Goal: Task Accomplishment & Management: Use online tool/utility

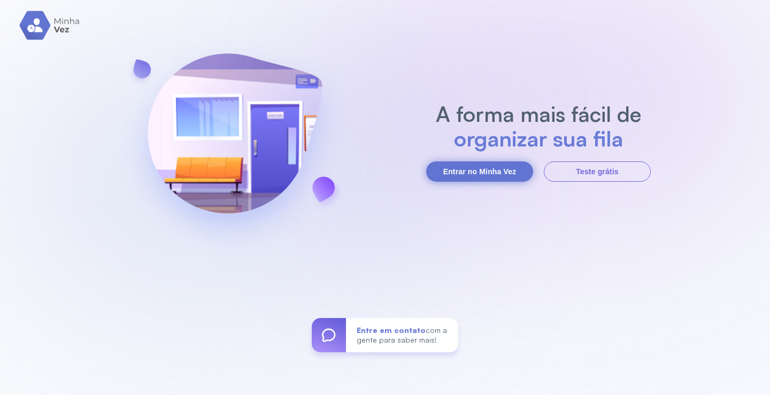
click at [485, 168] on button "Entrar no Minha Vez" at bounding box center [479, 171] width 107 height 20
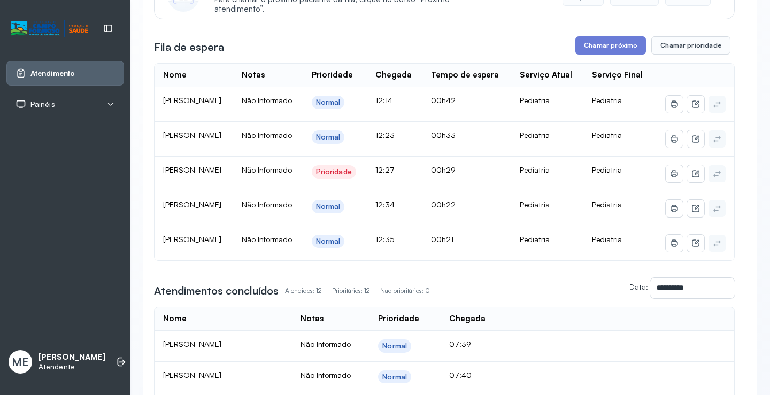
scroll to position [160, 0]
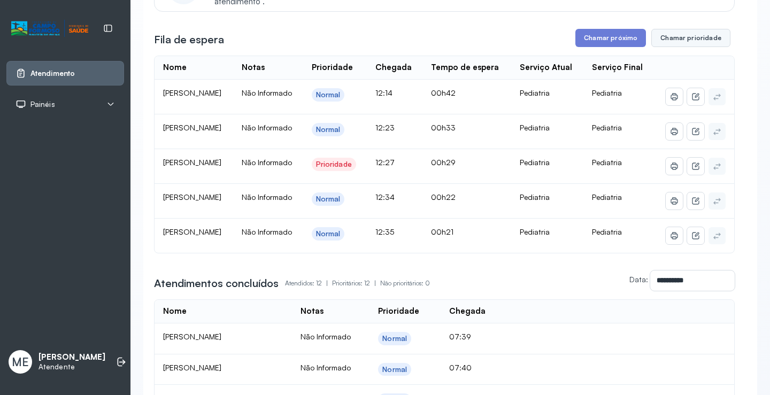
click at [688, 40] on button "Chamar prioridade" at bounding box center [690, 38] width 79 height 18
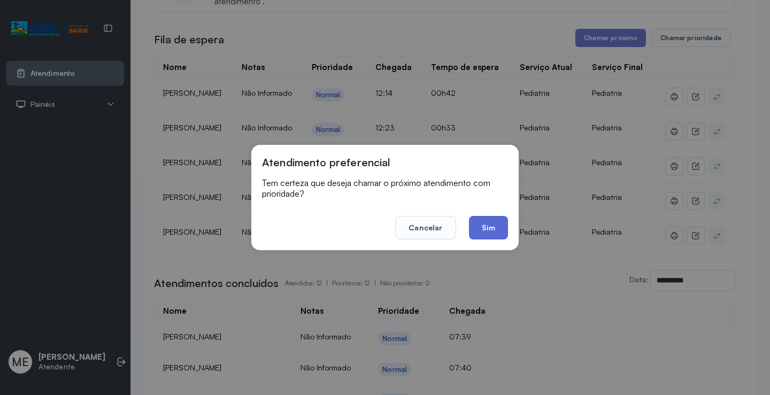
click at [488, 226] on button "Sim" at bounding box center [488, 228] width 39 height 24
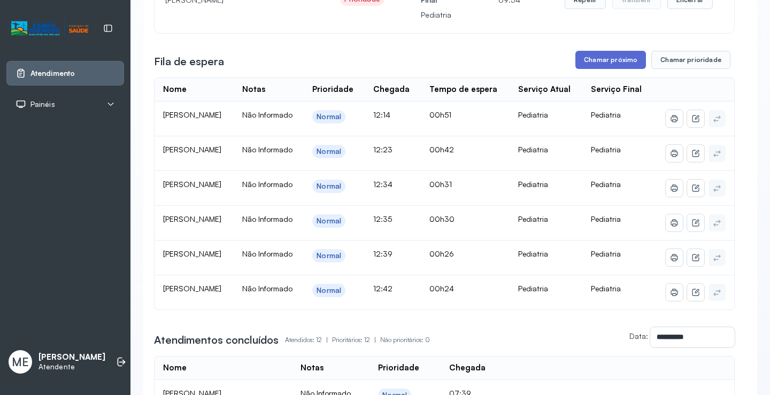
click at [596, 61] on button "Chamar próximo" at bounding box center [610, 60] width 71 height 18
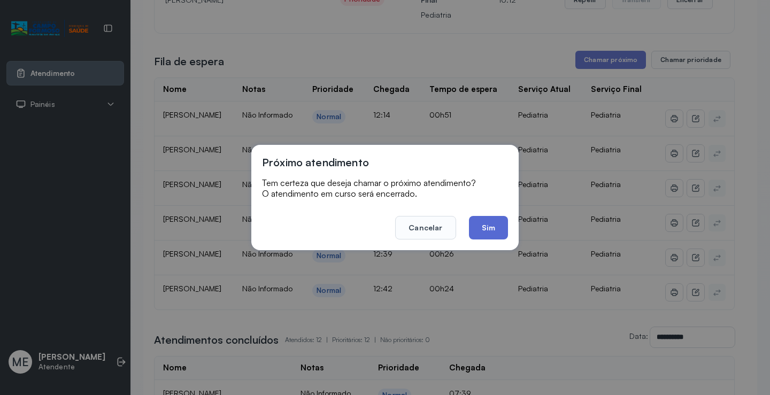
click at [483, 228] on button "Sim" at bounding box center [488, 228] width 39 height 24
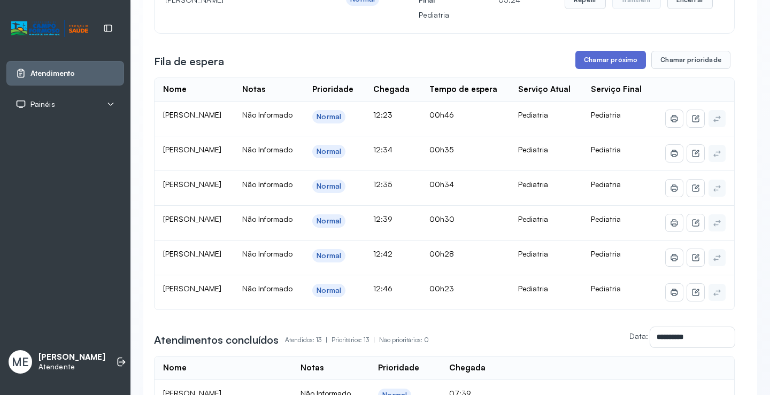
click at [608, 61] on button "Chamar próximo" at bounding box center [610, 60] width 71 height 18
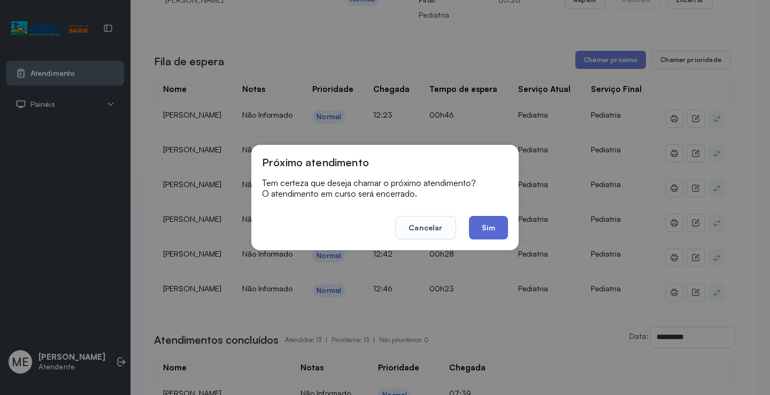
click at [491, 230] on button "Sim" at bounding box center [488, 228] width 39 height 24
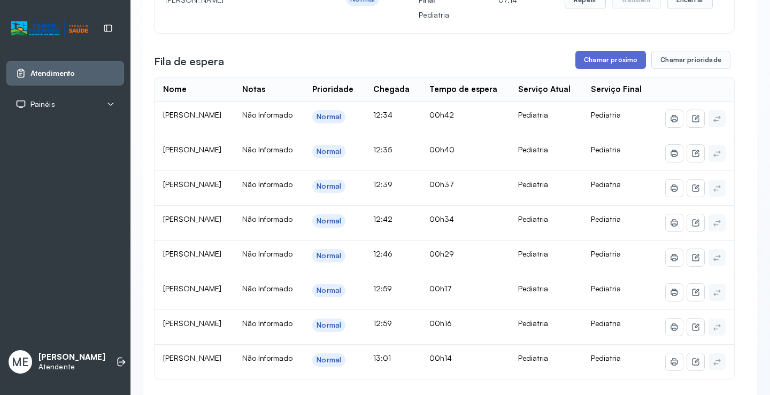
click at [603, 64] on button "Chamar próximo" at bounding box center [610, 60] width 71 height 18
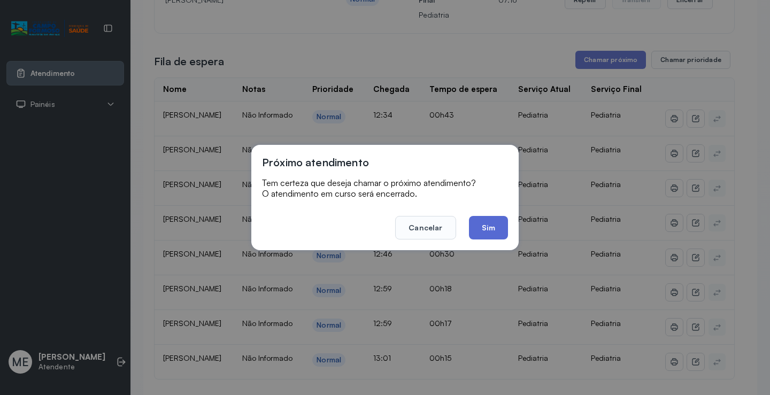
click at [488, 227] on button "Sim" at bounding box center [488, 228] width 39 height 24
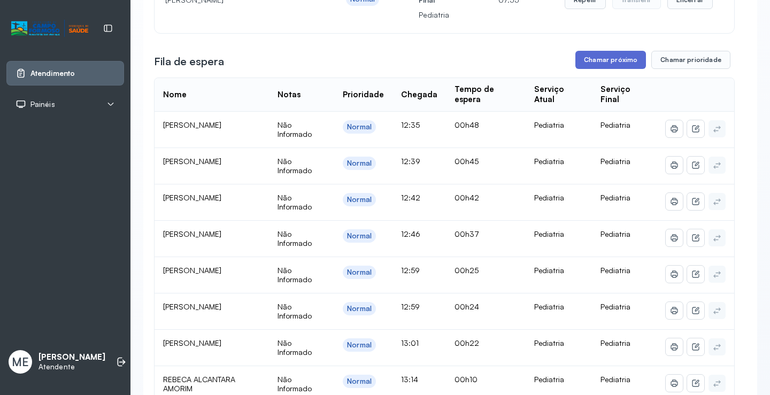
click at [610, 63] on button "Chamar próximo" at bounding box center [610, 60] width 71 height 18
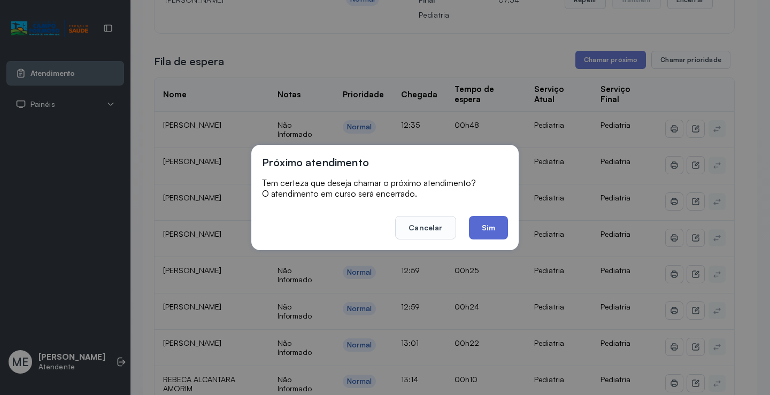
click at [491, 222] on button "Sim" at bounding box center [488, 228] width 39 height 24
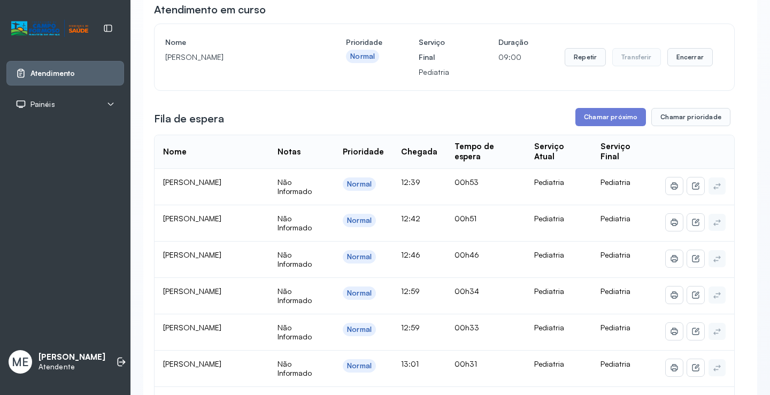
scroll to position [57, 0]
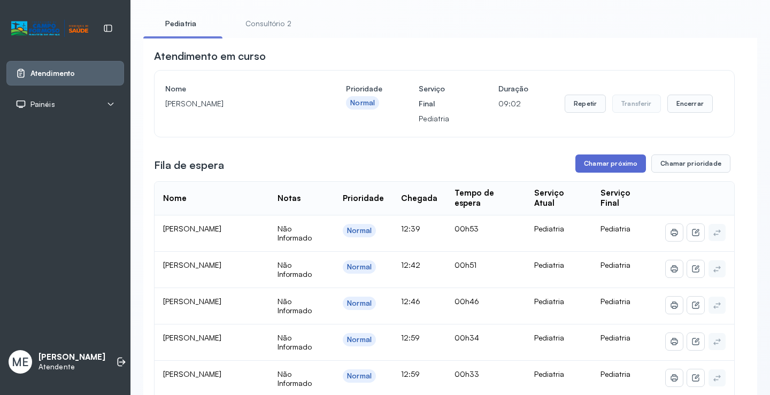
click at [599, 166] on button "Chamar próximo" at bounding box center [610, 163] width 71 height 18
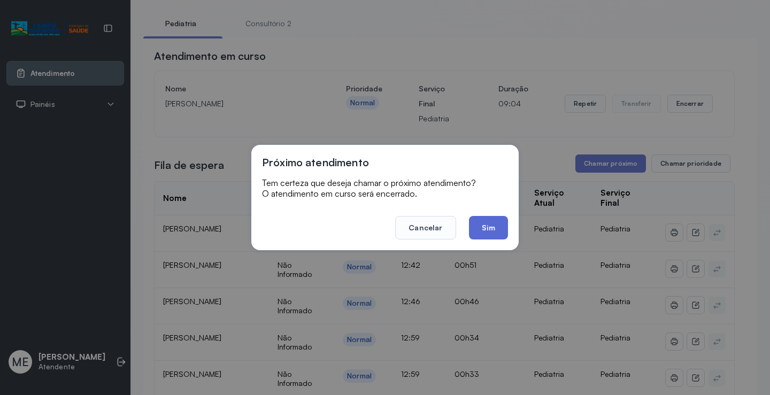
click at [481, 223] on button "Sim" at bounding box center [488, 228] width 39 height 24
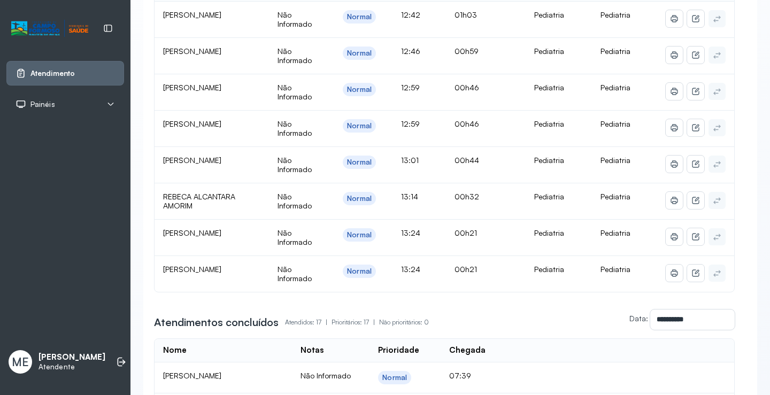
scroll to position [0, 0]
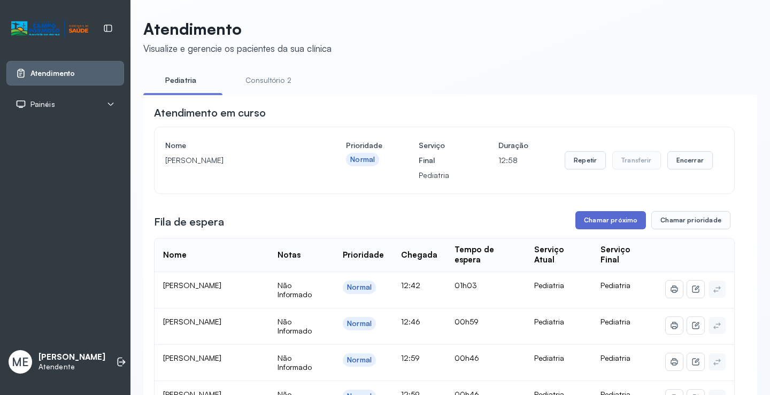
click at [600, 222] on button "Chamar próximo" at bounding box center [610, 220] width 71 height 18
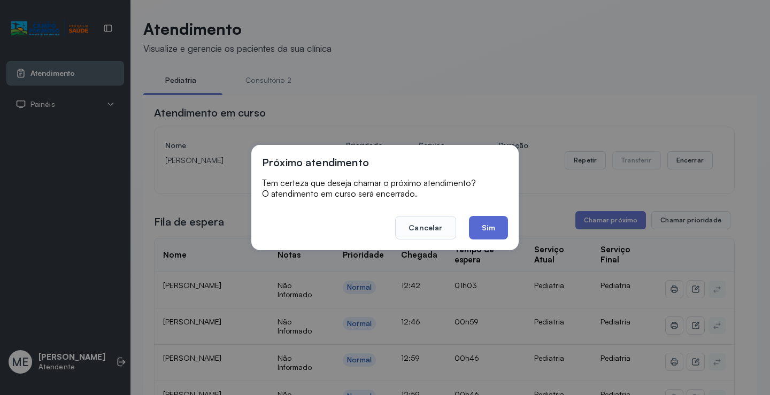
click at [487, 226] on button "Sim" at bounding box center [488, 228] width 39 height 24
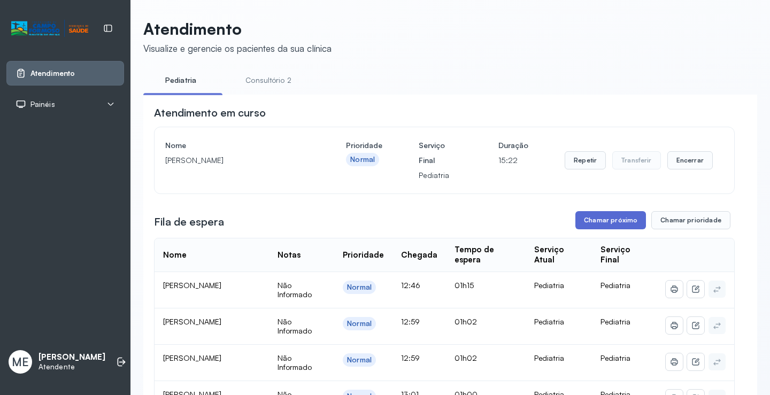
click at [607, 219] on button "Chamar próximo" at bounding box center [610, 220] width 71 height 18
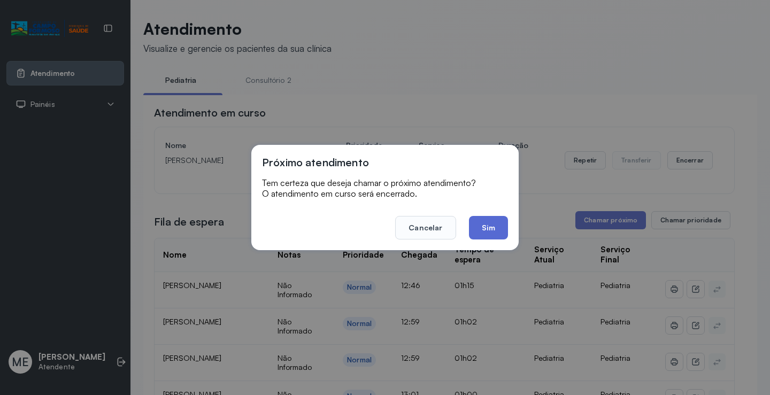
click at [488, 228] on button "Sim" at bounding box center [488, 228] width 39 height 24
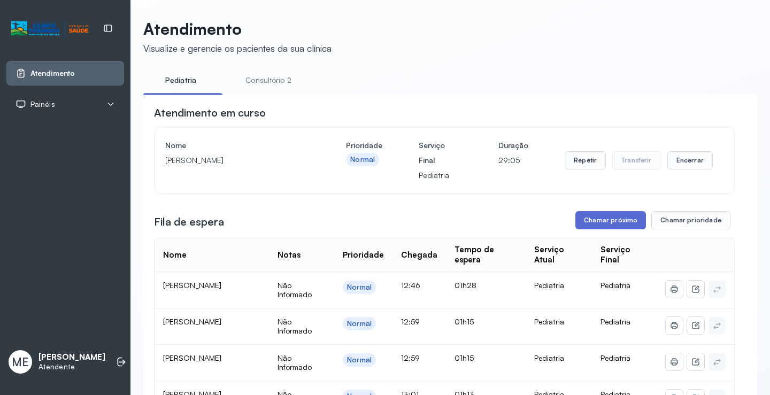
click at [595, 219] on button "Chamar próximo" at bounding box center [610, 220] width 71 height 18
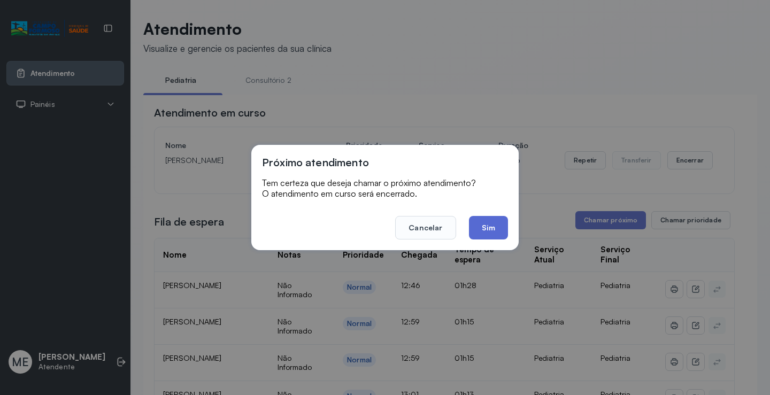
click at [491, 224] on button "Sim" at bounding box center [488, 228] width 39 height 24
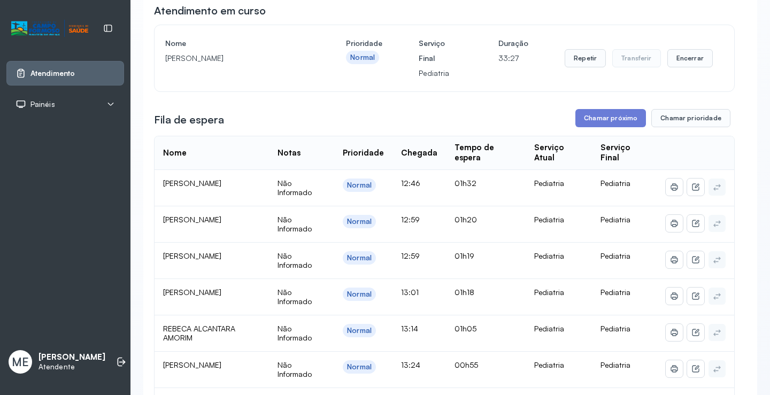
scroll to position [107, 0]
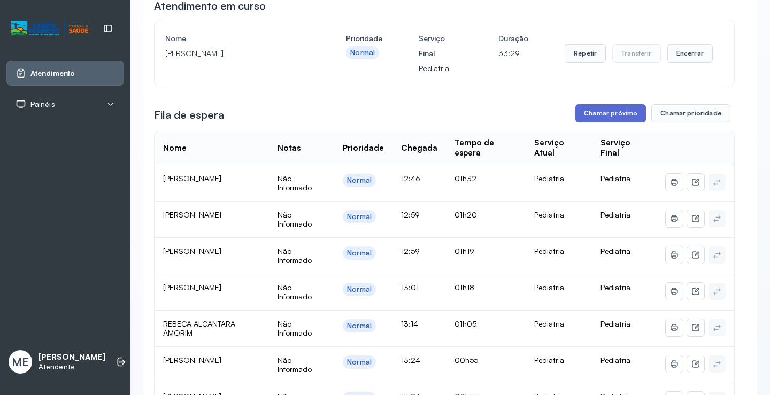
click at [598, 110] on button "Chamar próximo" at bounding box center [610, 113] width 71 height 18
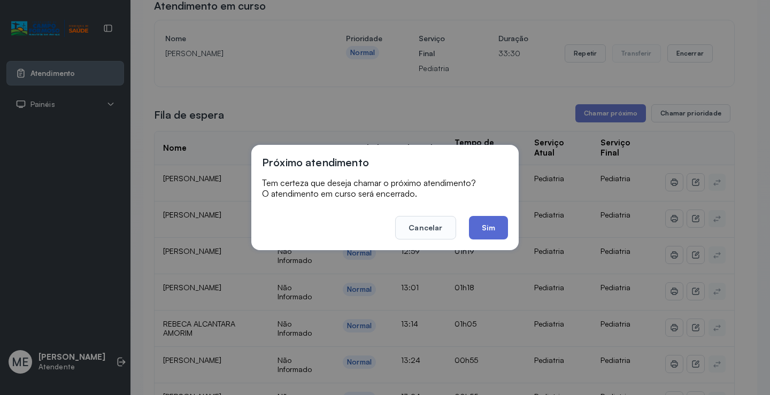
click at [492, 222] on button "Sim" at bounding box center [488, 228] width 39 height 24
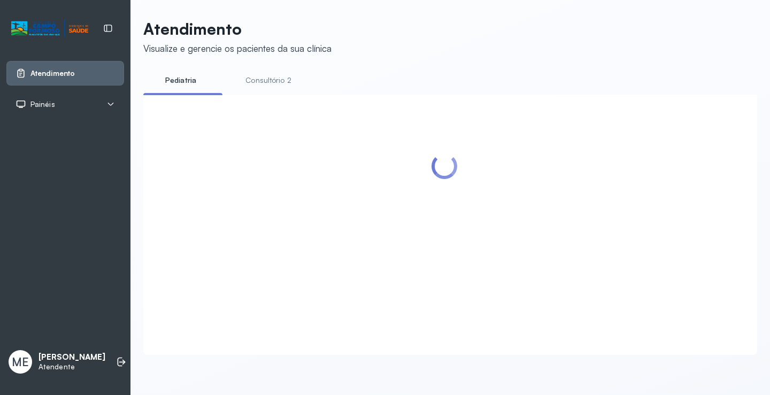
scroll to position [1, 0]
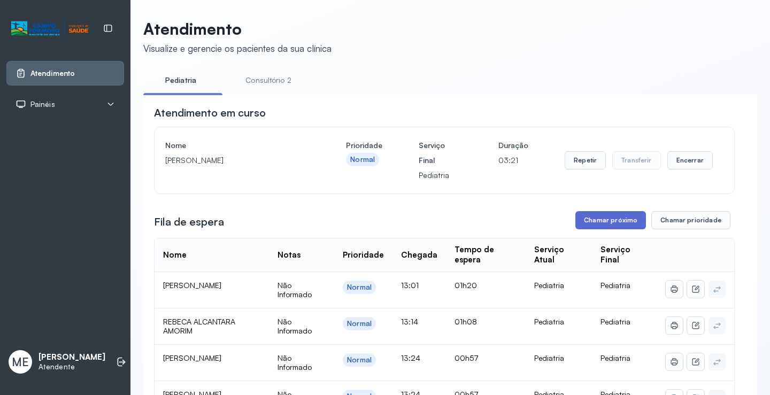
click at [608, 219] on button "Chamar próximo" at bounding box center [610, 220] width 71 height 18
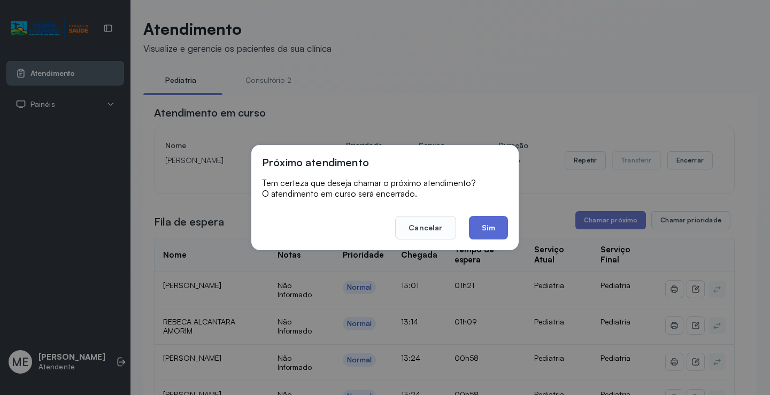
click at [489, 222] on button "Sim" at bounding box center [488, 228] width 39 height 24
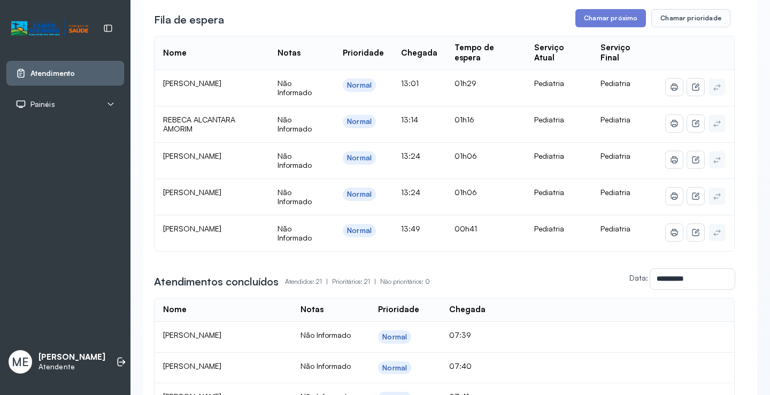
scroll to position [214, 0]
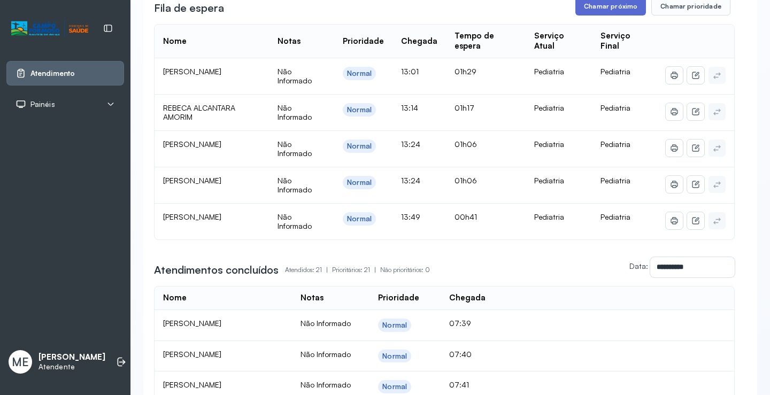
click at [605, 5] on button "Chamar próximo" at bounding box center [610, 6] width 71 height 18
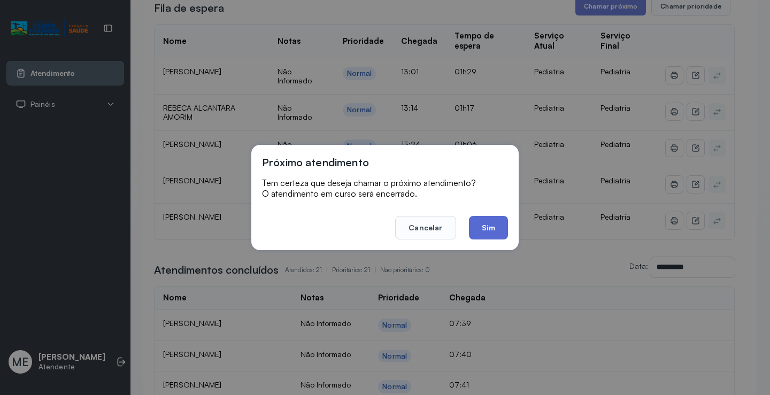
click at [486, 226] on button "Sim" at bounding box center [488, 228] width 39 height 24
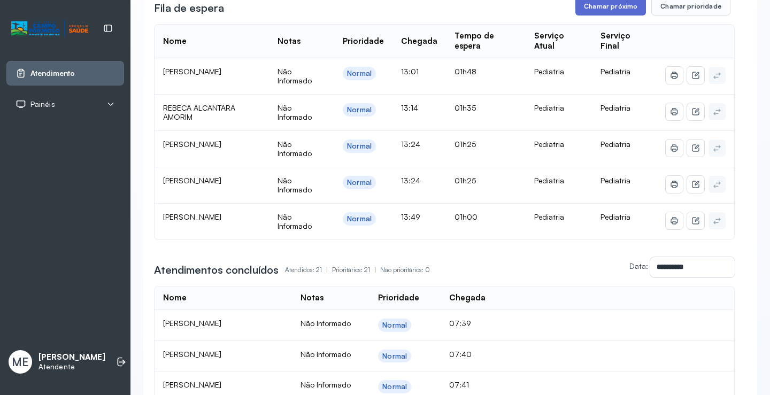
click at [597, 5] on button "Chamar próximo" at bounding box center [610, 6] width 71 height 18
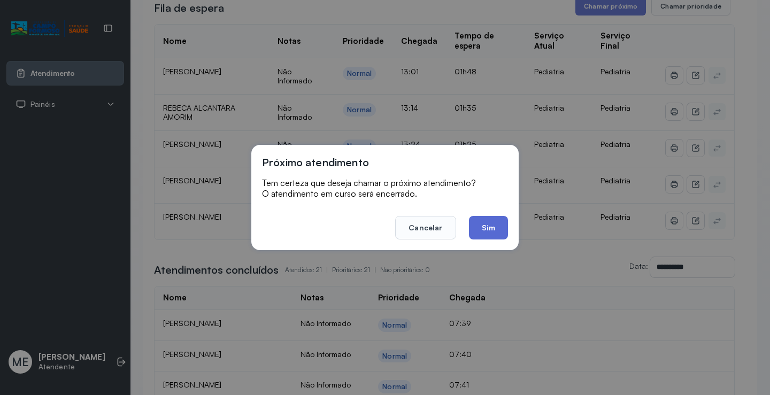
click at [484, 230] on button "Sim" at bounding box center [488, 228] width 39 height 24
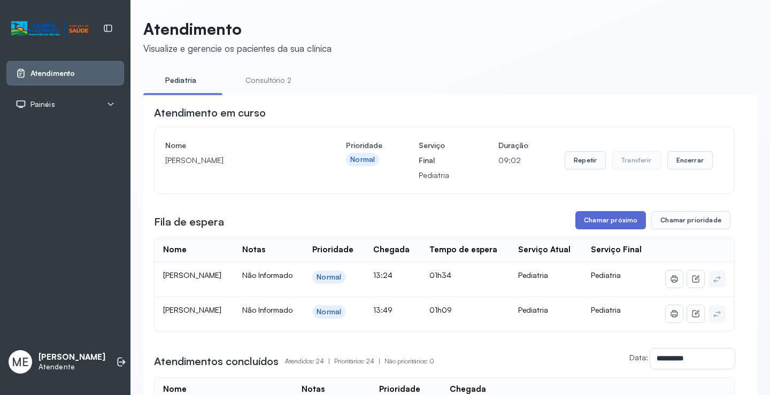
click at [592, 219] on button "Chamar próximo" at bounding box center [610, 220] width 71 height 18
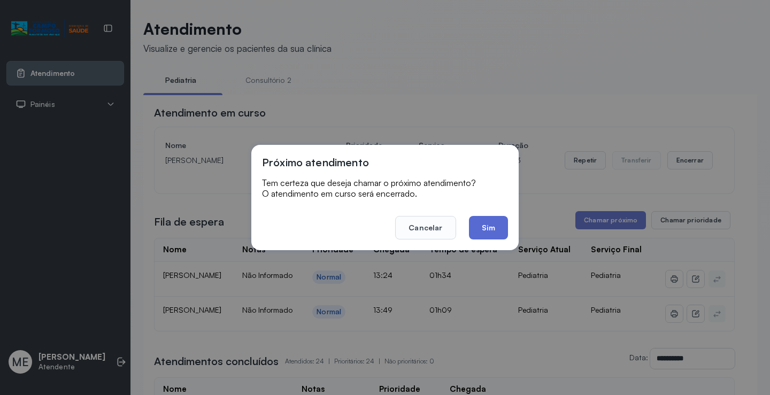
click at [491, 225] on button "Sim" at bounding box center [488, 228] width 39 height 24
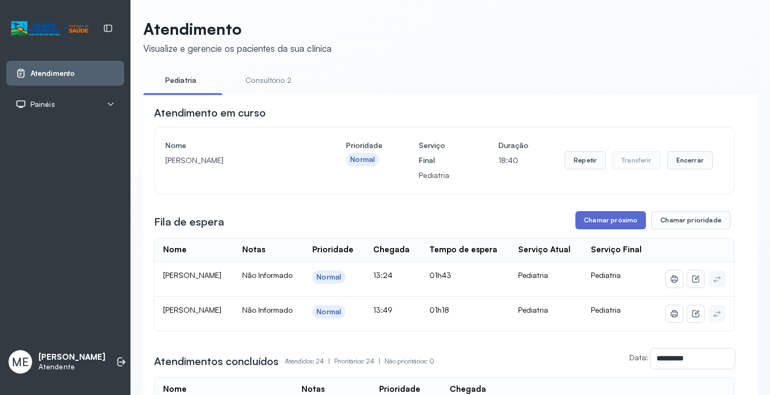
click at [593, 221] on button "Chamar próximo" at bounding box center [610, 220] width 71 height 18
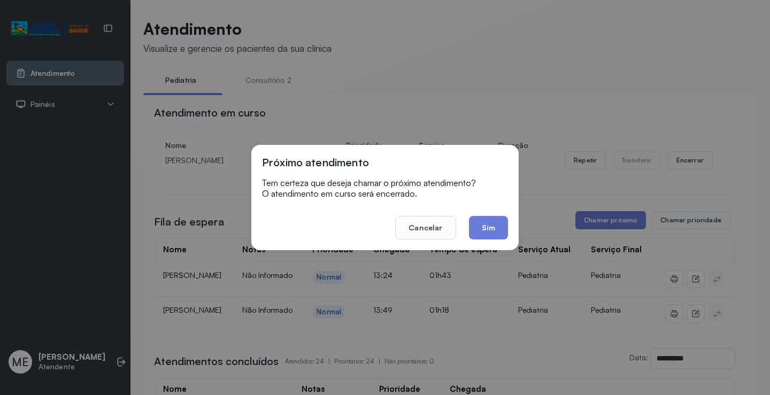
click at [487, 230] on button "Sim" at bounding box center [488, 228] width 39 height 24
